Goal: Task Accomplishment & Management: Manage account settings

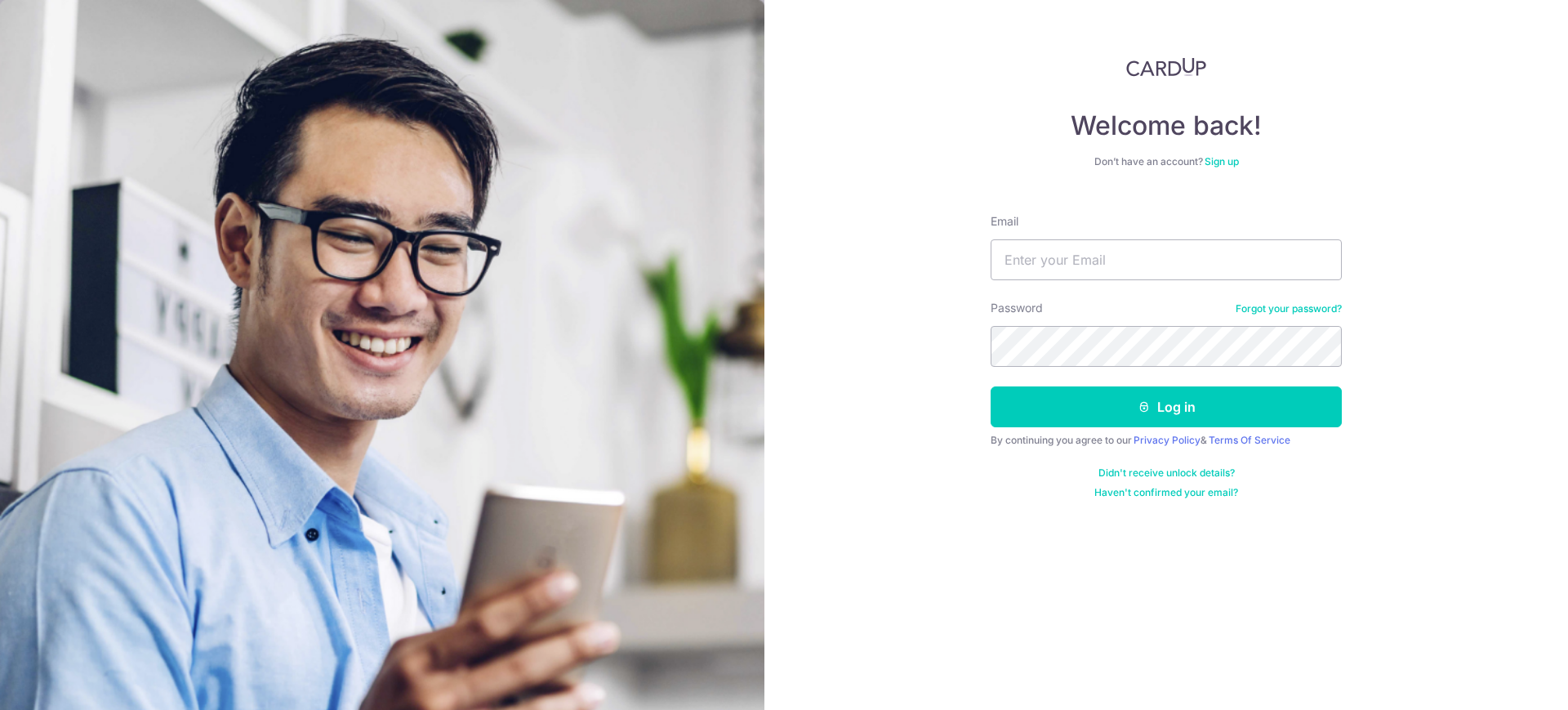
type input "[EMAIL_ADDRESS][DOMAIN_NAME]"
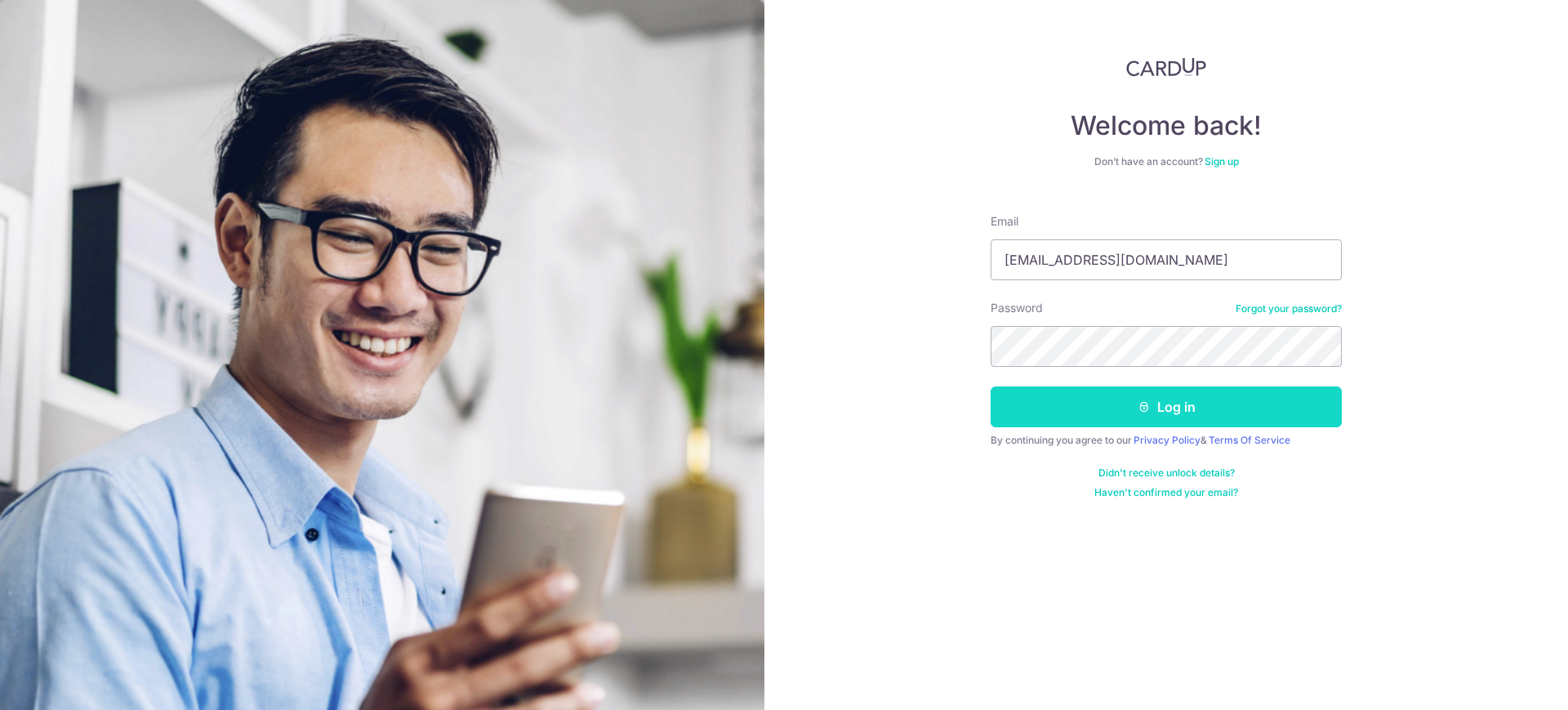
click at [1158, 413] on button "Log in" at bounding box center [1166, 406] width 351 height 40
